Goal: Information Seeking & Learning: Learn about a topic

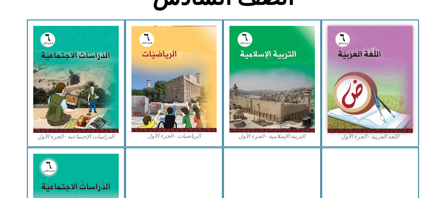
scroll to position [201, 0]
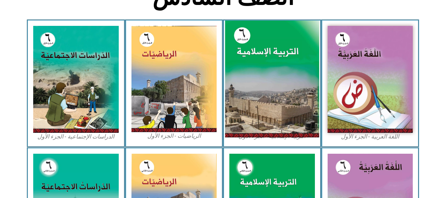
click at [281, 97] on img at bounding box center [272, 79] width 94 height 117
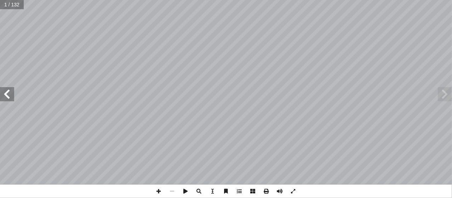
click at [11, 97] on span at bounding box center [7, 94] width 14 height 14
click at [11, 94] on span at bounding box center [7, 94] width 14 height 14
click at [13, 95] on span at bounding box center [7, 94] width 14 height 14
click at [6, 96] on span at bounding box center [7, 94] width 14 height 14
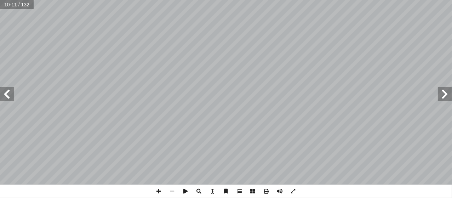
click at [11, 94] on span at bounding box center [7, 94] width 14 height 14
click at [6, 96] on span at bounding box center [7, 94] width 14 height 14
click at [159, 192] on span at bounding box center [158, 190] width 13 height 13
click at [293, 190] on span at bounding box center [292, 190] width 13 height 13
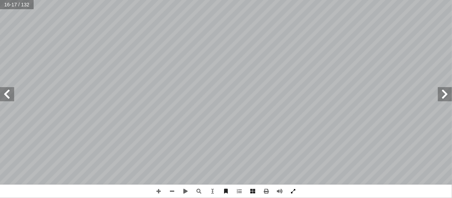
click at [294, 189] on span at bounding box center [292, 190] width 13 height 13
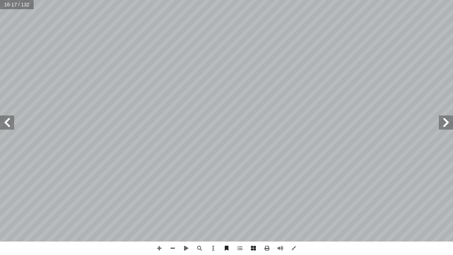
click at [7, 126] on span at bounding box center [7, 122] width 14 height 14
click at [7, 121] on span at bounding box center [7, 122] width 14 height 14
click at [11, 122] on span at bounding box center [7, 122] width 14 height 14
click at [442, 120] on span at bounding box center [446, 122] width 14 height 14
click at [160, 197] on span at bounding box center [158, 247] width 13 height 13
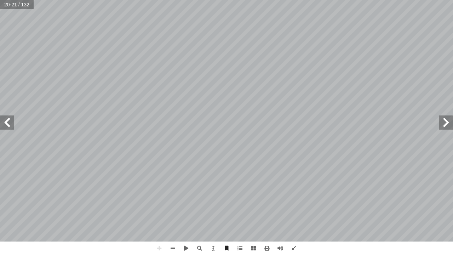
click at [9, 122] on span at bounding box center [7, 122] width 14 height 14
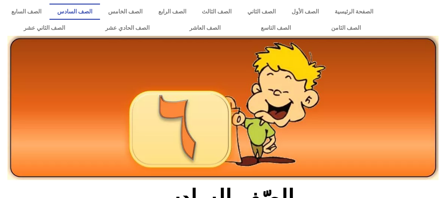
scroll to position [201, 0]
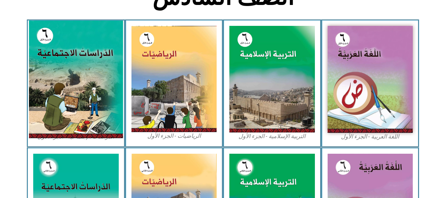
click at [85, 103] on img at bounding box center [76, 79] width 94 height 117
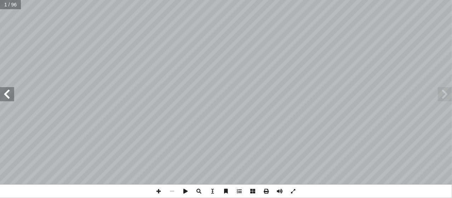
click at [10, 92] on span at bounding box center [7, 94] width 14 height 14
click at [10, 94] on span at bounding box center [7, 94] width 14 height 14
click at [9, 94] on span at bounding box center [7, 94] width 14 height 14
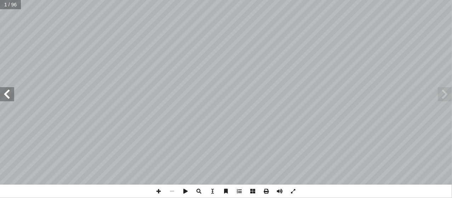
click at [9, 95] on span at bounding box center [7, 94] width 14 height 14
click at [13, 94] on span at bounding box center [7, 94] width 14 height 14
click at [158, 192] on span at bounding box center [158, 190] width 13 height 13
click at [295, 191] on span at bounding box center [292, 190] width 13 height 13
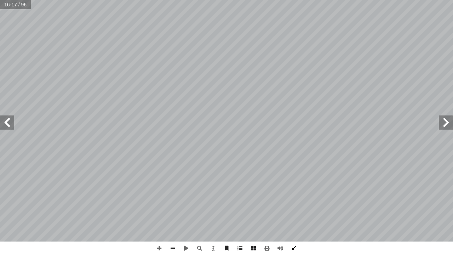
click at [295, 197] on span at bounding box center [293, 247] width 13 height 13
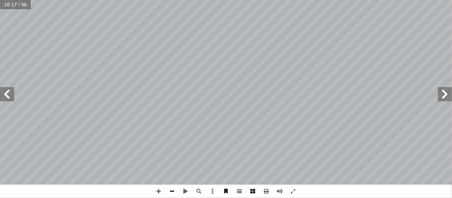
click at [445, 92] on span at bounding box center [444, 94] width 14 height 14
click at [441, 87] on span at bounding box center [444, 94] width 14 height 14
click at [445, 96] on span at bounding box center [444, 94] width 14 height 14
click at [172, 193] on span at bounding box center [172, 190] width 13 height 13
click at [447, 96] on span at bounding box center [444, 94] width 14 height 14
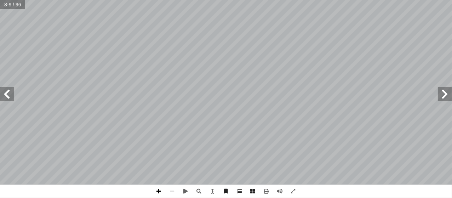
click at [159, 193] on span at bounding box center [158, 190] width 13 height 13
click at [296, 191] on span at bounding box center [292, 190] width 13 height 13
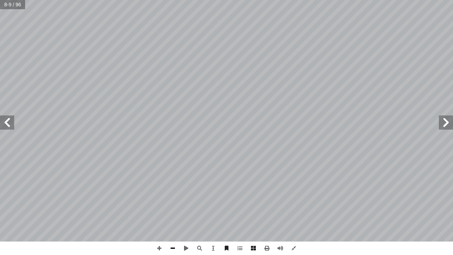
click at [170, 197] on span at bounding box center [172, 247] width 13 height 13
click at [7, 119] on span at bounding box center [7, 122] width 14 height 14
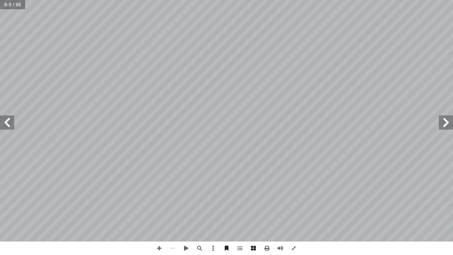
click at [7, 119] on span at bounding box center [7, 122] width 14 height 14
click at [447, 128] on span at bounding box center [446, 122] width 14 height 14
click at [158, 197] on span at bounding box center [158, 247] width 13 height 13
